Goal: Transaction & Acquisition: Purchase product/service

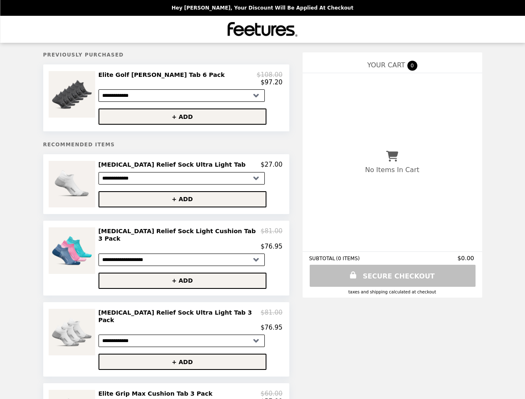
select select "**********"
click at [83, 99] on img at bounding box center [73, 94] width 49 height 47
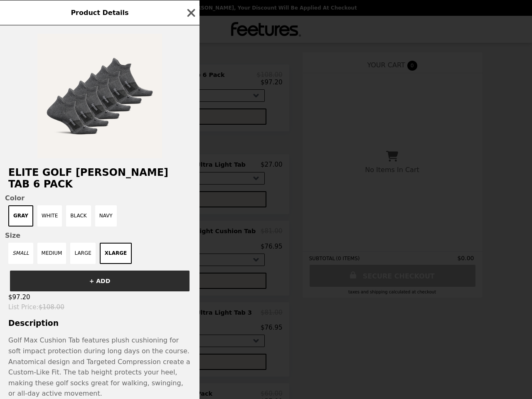
click at [190, 80] on div "Product Details Elite Golf Max Cushion Tab 6 Pack Color GRAY WHITE BLACK NAVY S…" at bounding box center [266, 199] width 532 height 399
click at [190, 119] on div at bounding box center [100, 91] width 200 height 133
click at [83, 188] on h2 "Elite Golf [PERSON_NAME] Tab 6 Pack" at bounding box center [100, 178] width 200 height 23
click at [190, 168] on h2 "Elite Golf [PERSON_NAME] Tab 6 Pack" at bounding box center [100, 178] width 200 height 23
click at [190, 203] on div "Product Details Elite Golf Max Cushion Tab 6 Pack Color GRAY WHITE BLACK NAVY S…" at bounding box center [266, 199] width 532 height 399
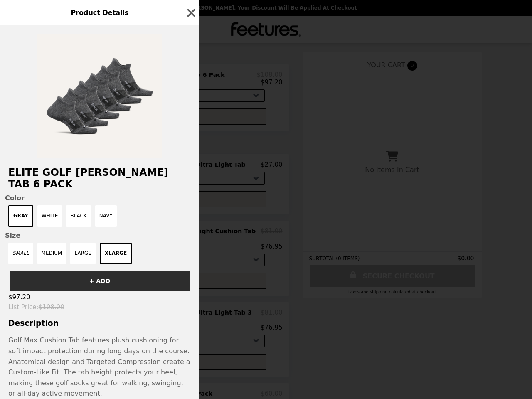
click at [83, 259] on img at bounding box center [73, 251] width 49 height 47
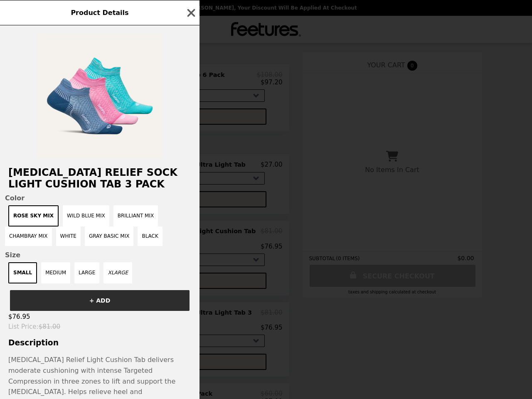
click at [190, 240] on div "Product Details [MEDICAL_DATA] Relief Sock Light Cushion Tab 3 Pack Color Rose …" at bounding box center [266, 199] width 532 height 399
click at [190, 278] on div "SMALL MEDIUM LARGE XLARGE" at bounding box center [100, 272] width 190 height 21
click at [83, 334] on div "Product Details [MEDICAL_DATA] Relief Sock Light Cushion Tab 3 Pack Color Rose …" at bounding box center [266, 199] width 532 height 399
